Goal: Task Accomplishment & Management: Manage account settings

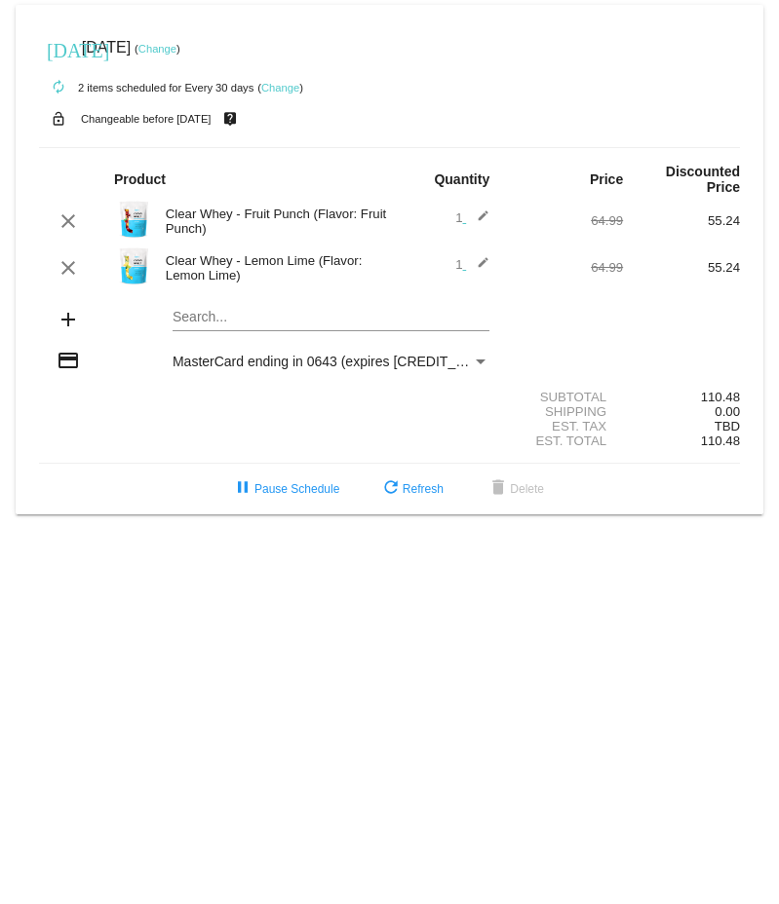
click at [291, 87] on link "Change" at bounding box center [280, 88] width 38 height 12
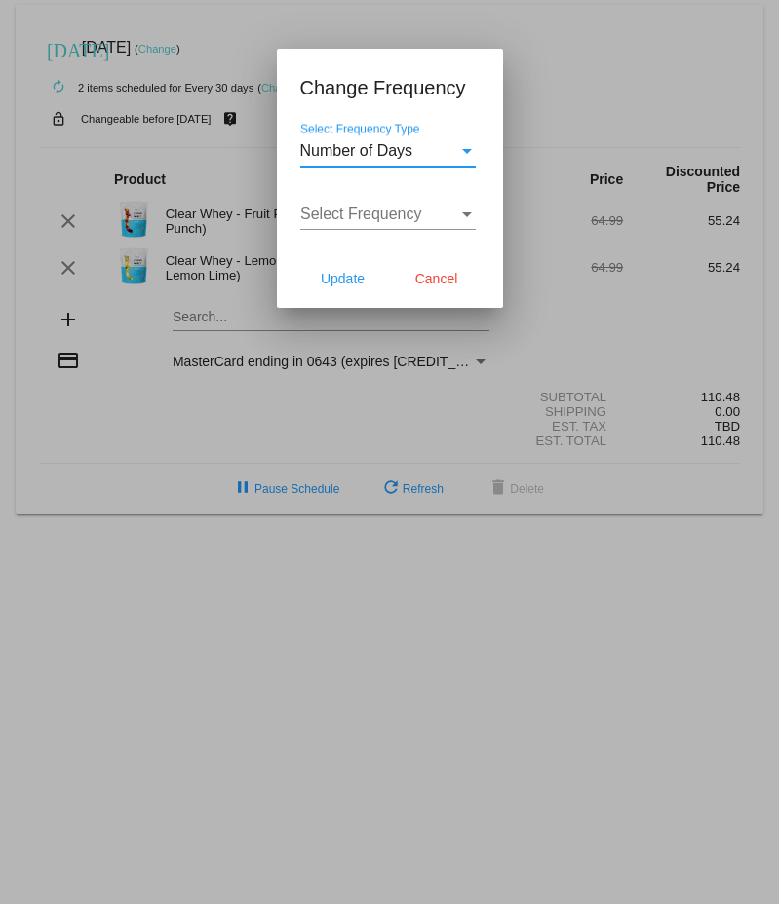
click at [459, 149] on div "Select Frequency Type" at bounding box center [467, 151] width 18 height 18
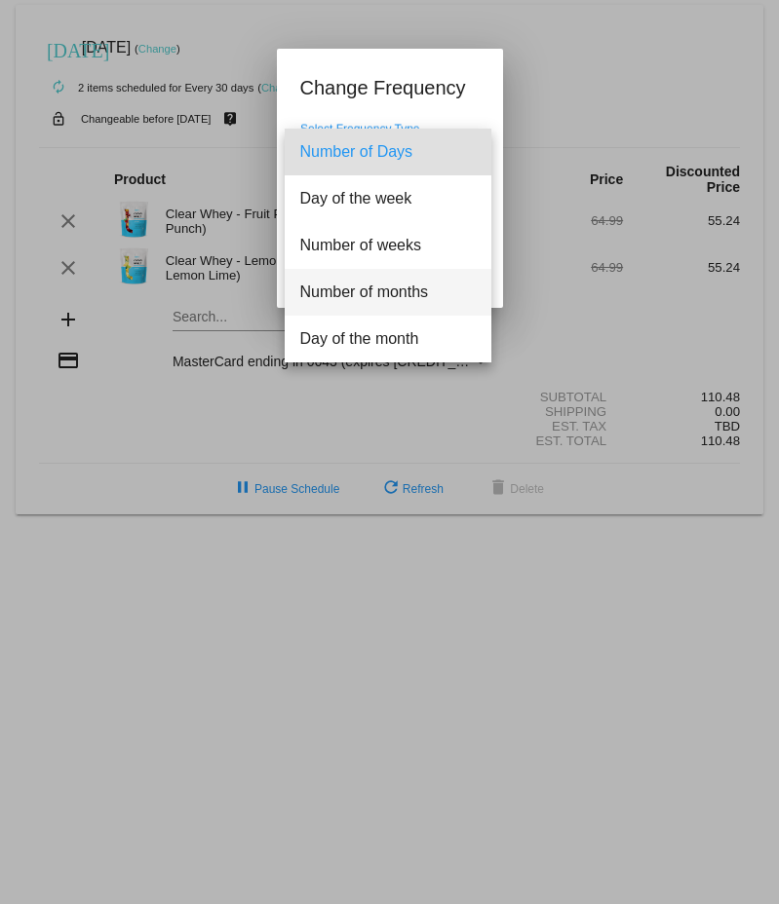
click at [401, 305] on span "Number of months" at bounding box center [387, 292] width 175 height 47
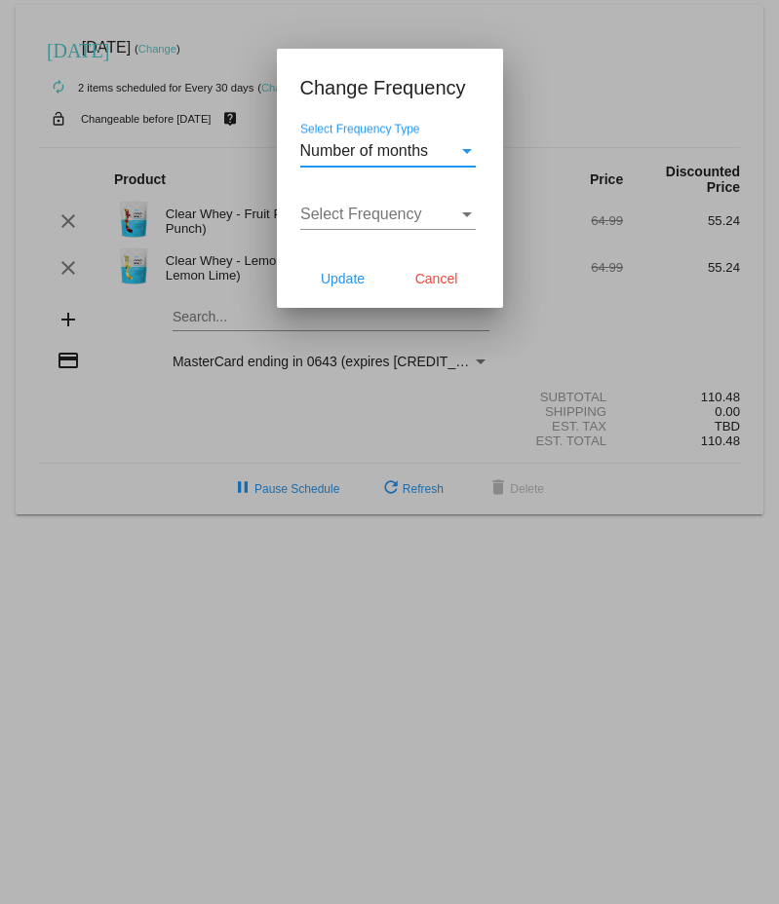
click at [467, 215] on div "Select Frequency" at bounding box center [467, 214] width 10 height 5
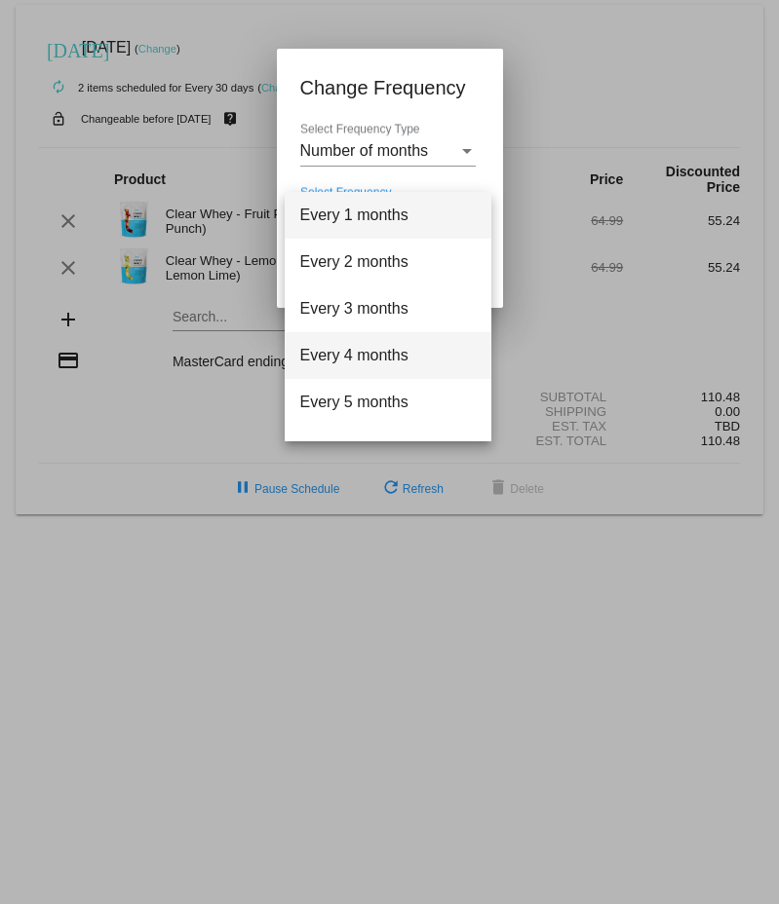
click at [411, 351] on span "Every 4 months" at bounding box center [387, 355] width 175 height 47
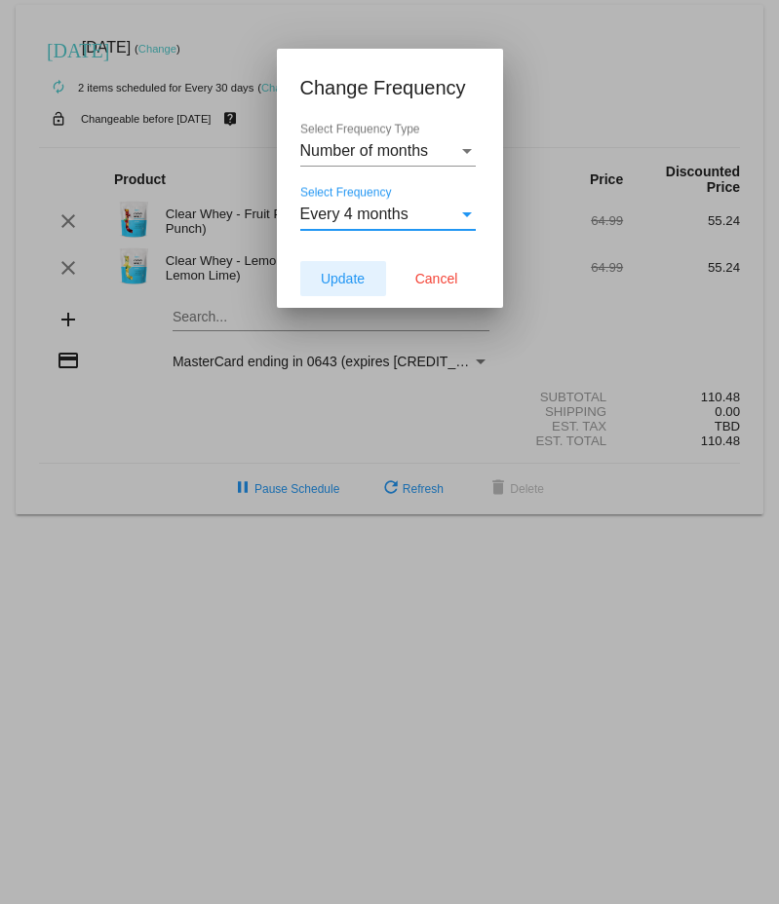
click at [306, 282] on button "Update" at bounding box center [343, 278] width 86 height 35
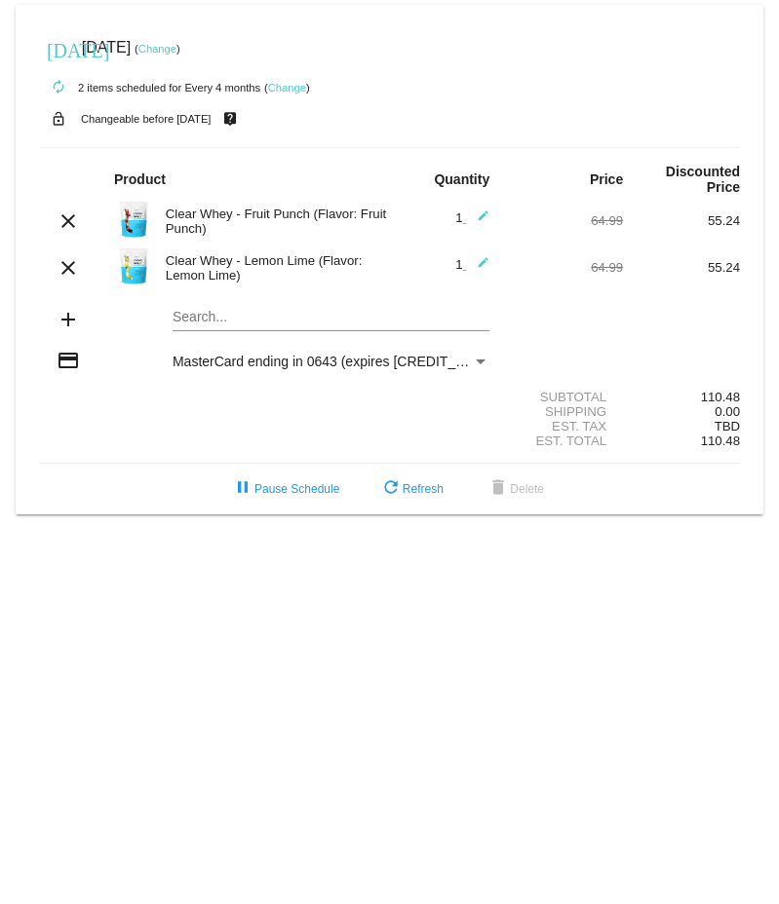
click at [176, 51] on link "Change" at bounding box center [157, 49] width 38 height 12
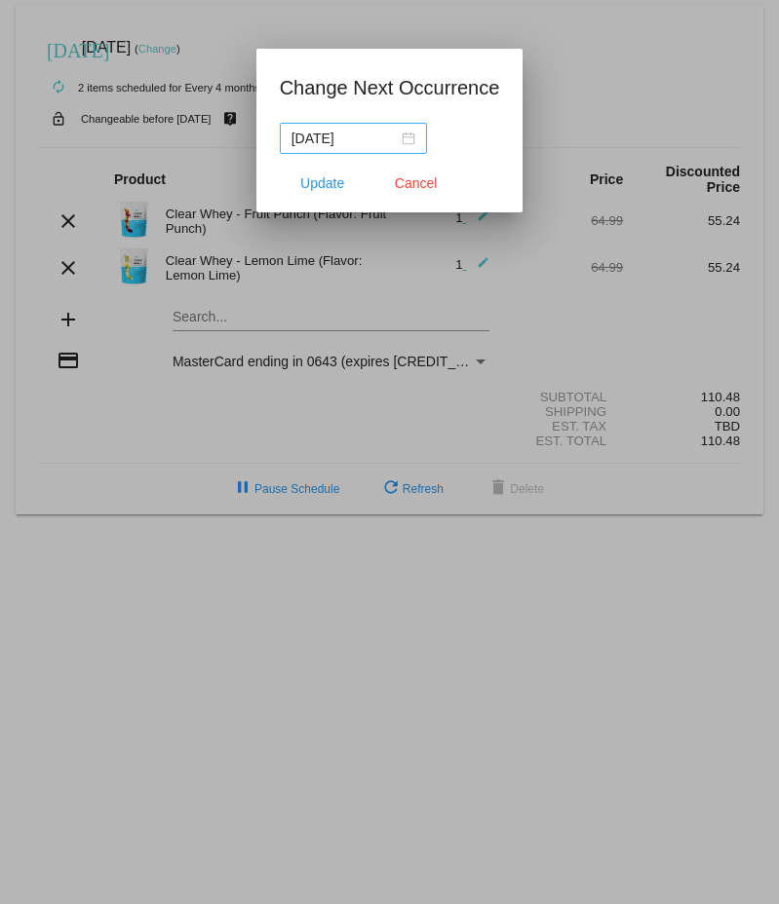
click at [388, 139] on div "[DATE]" at bounding box center [353, 138] width 124 height 21
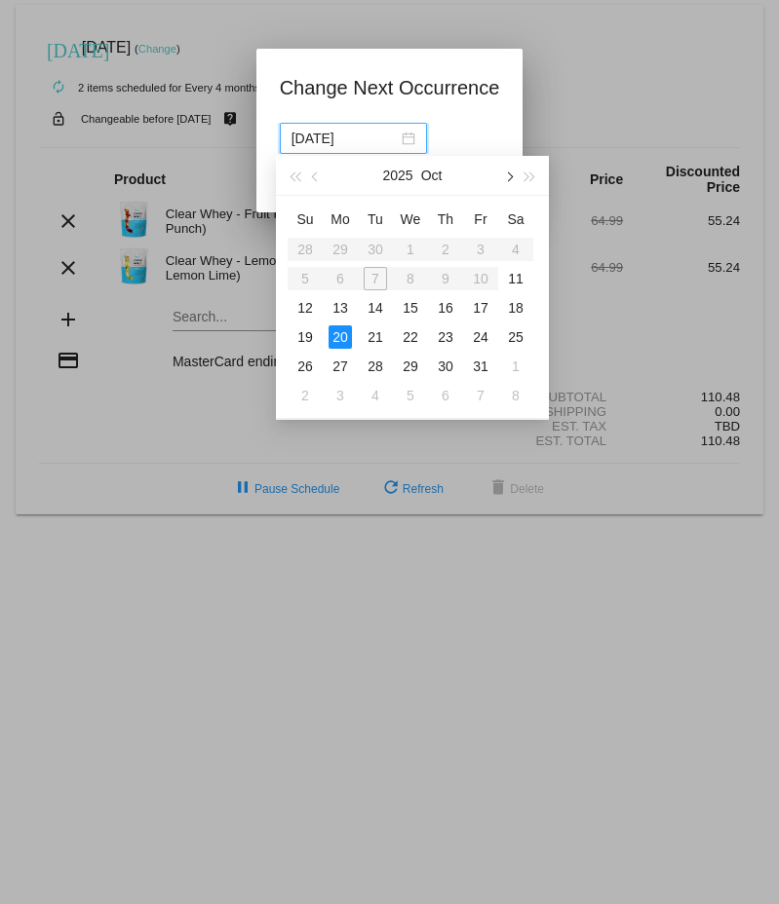
click at [509, 177] on span "button" at bounding box center [508, 177] width 10 height 10
click at [507, 178] on span "button" at bounding box center [508, 177] width 10 height 10
click at [516, 275] on div "10" at bounding box center [515, 278] width 23 height 23
type input "[DATE]"
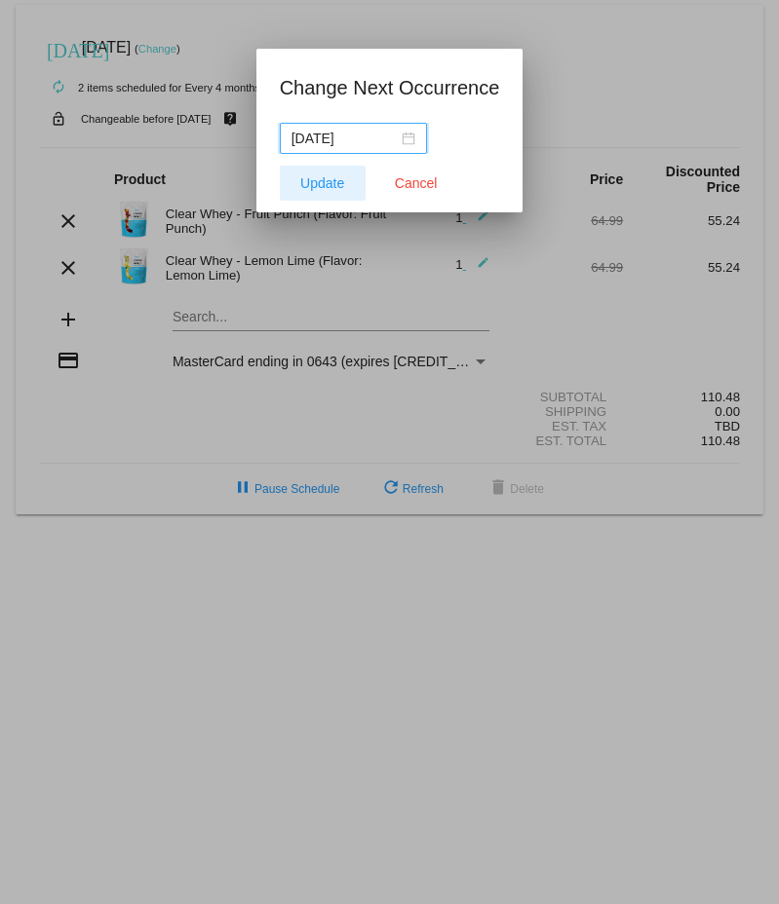
click at [335, 191] on button "Update" at bounding box center [323, 183] width 86 height 35
